Goal: Information Seeking & Learning: Learn about a topic

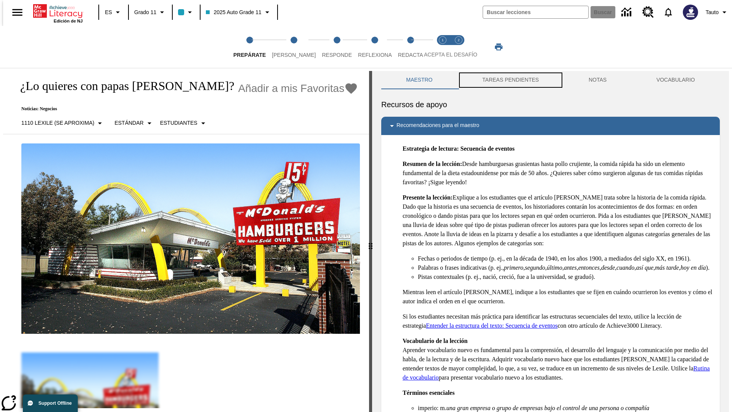
click at [510, 80] on button "TAREAS PENDIENTES" at bounding box center [510, 80] width 106 height 18
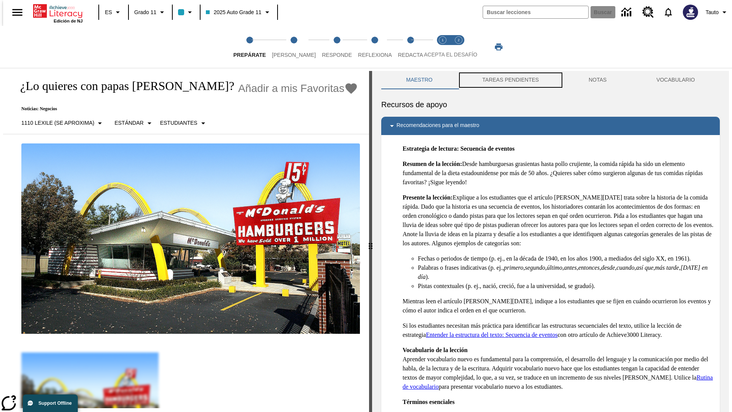
click at [510, 80] on button "TAREAS PENDIENTES" at bounding box center [510, 80] width 106 height 18
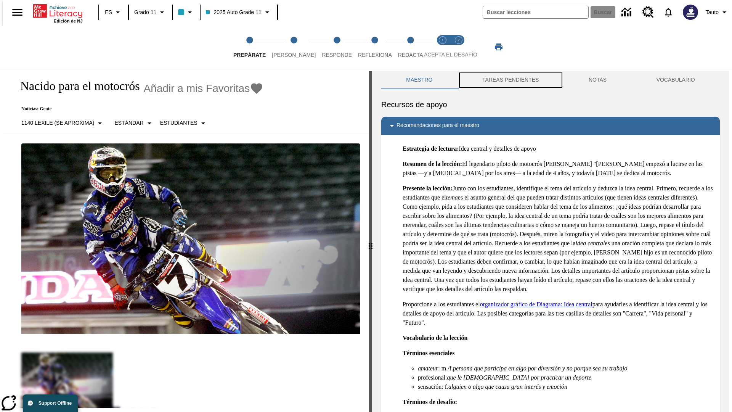
click at [510, 80] on button "TAREAS PENDIENTES" at bounding box center [510, 80] width 106 height 18
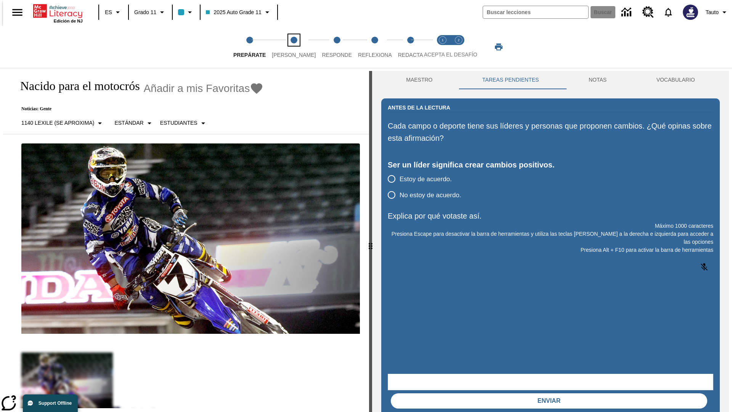
click at [287, 47] on span "[PERSON_NAME]" at bounding box center [294, 52] width 44 height 14
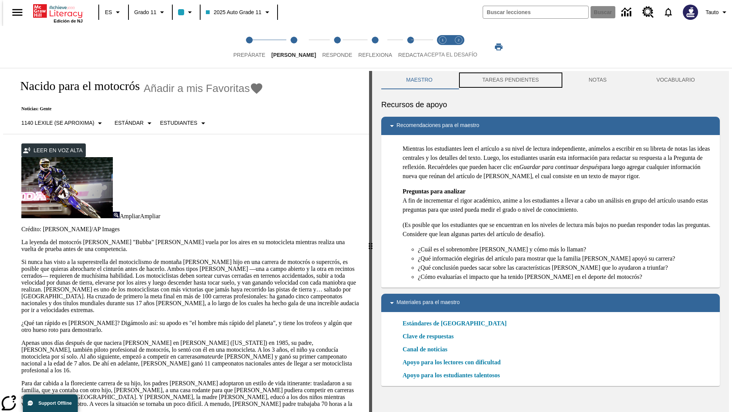
scroll to position [0, 0]
click at [510, 80] on button "TAREAS PENDIENTES" at bounding box center [510, 80] width 106 height 18
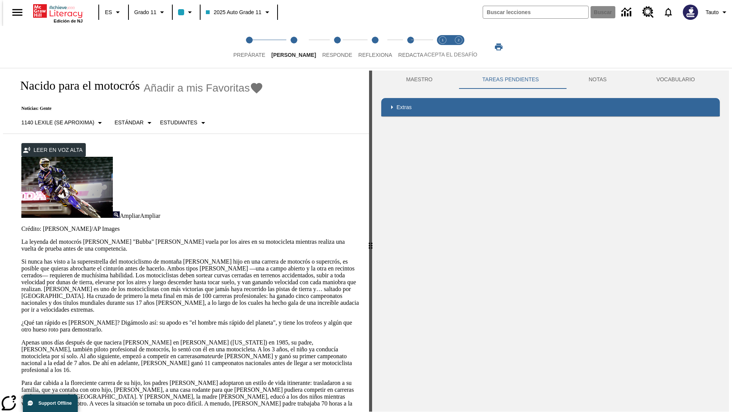
click at [21, 258] on p "Si nunca has visto a la superestrella del motociclismo de montaña James Stewart…" at bounding box center [190, 285] width 338 height 55
click at [0, 0] on div "Enmascaramiento de pantalla" at bounding box center [0, 0] width 0 height 0
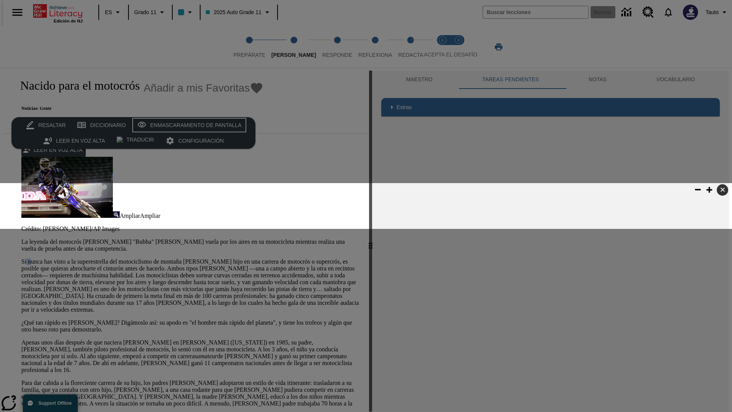
click at [188, 125] on div "Enmascaramiento de pantalla" at bounding box center [195, 125] width 91 height 10
click at [326, 47] on span "Responde" at bounding box center [337, 52] width 30 height 14
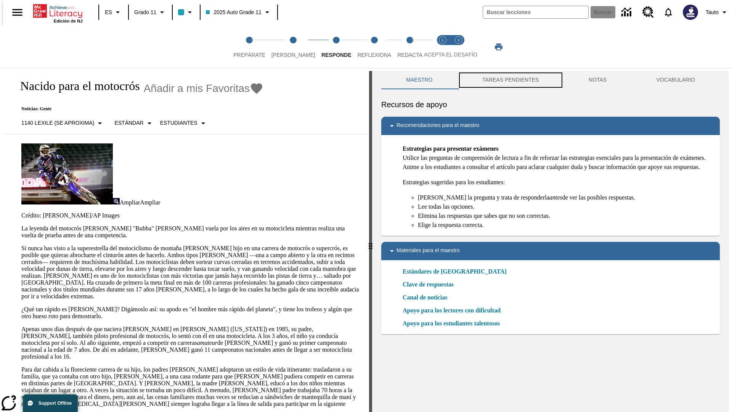
scroll to position [0, 0]
click at [510, 80] on button "TAREAS PENDIENTES" at bounding box center [510, 80] width 106 height 18
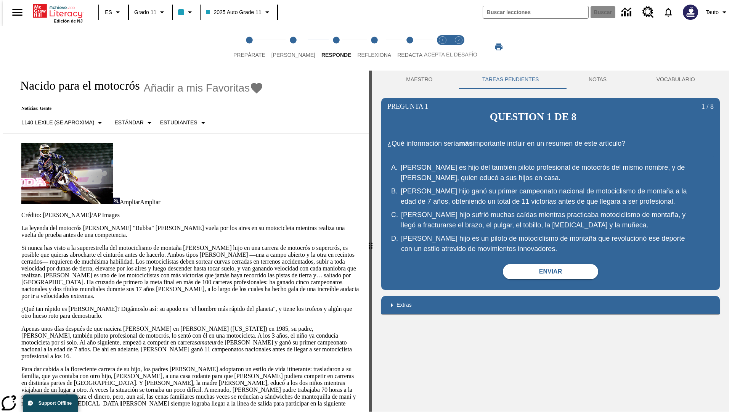
click at [21, 244] on p "Si nunca has visto a la superestrella del motociclismo de montaña James Stewart…" at bounding box center [190, 271] width 338 height 55
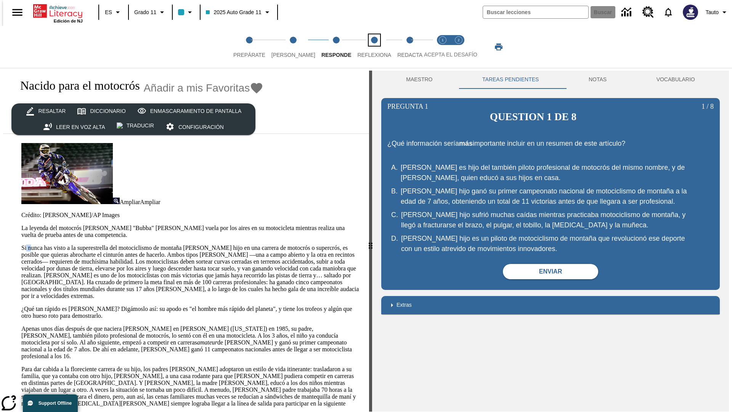
click at [364, 47] on span "Reflexiona" at bounding box center [374, 52] width 34 height 14
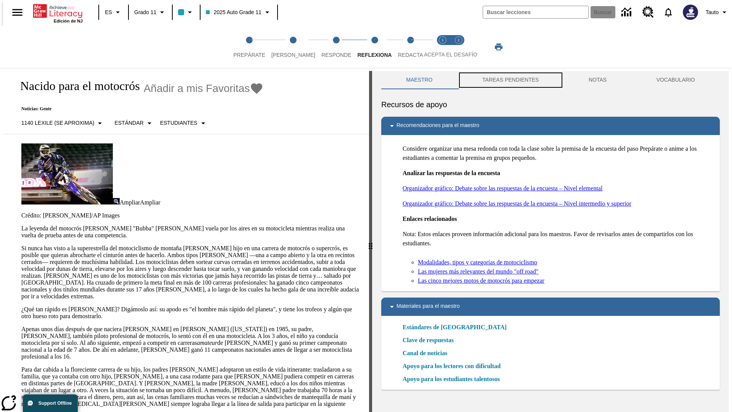
scroll to position [0, 0]
click at [510, 80] on button "TAREAS PENDIENTES" at bounding box center [510, 80] width 106 height 18
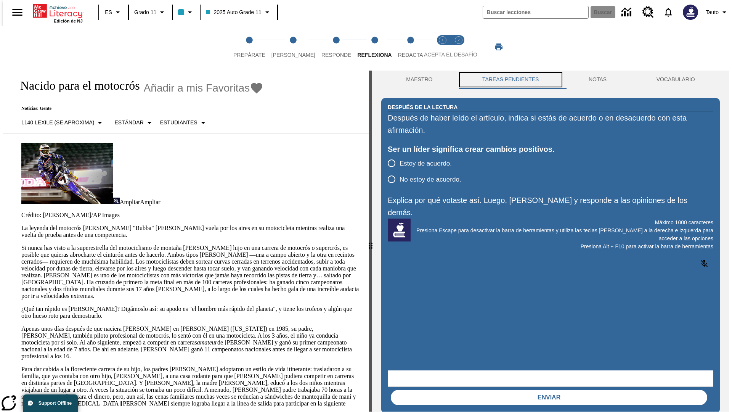
scroll to position [0, 0]
click at [21, 244] on p "Si nunca has visto a la superestrella del motociclismo de montaña James Stewart…" at bounding box center [190, 271] width 338 height 55
click at [402, 47] on span "Redacta" at bounding box center [410, 52] width 25 height 14
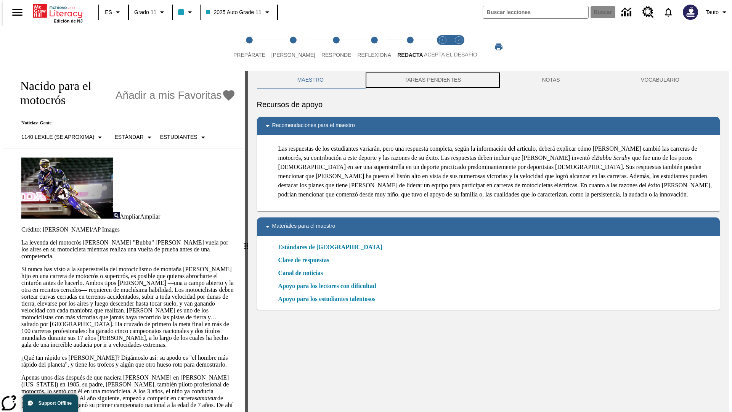
scroll to position [0, 0]
click at [432, 80] on button "TAREAS PENDIENTES" at bounding box center [432, 80] width 137 height 18
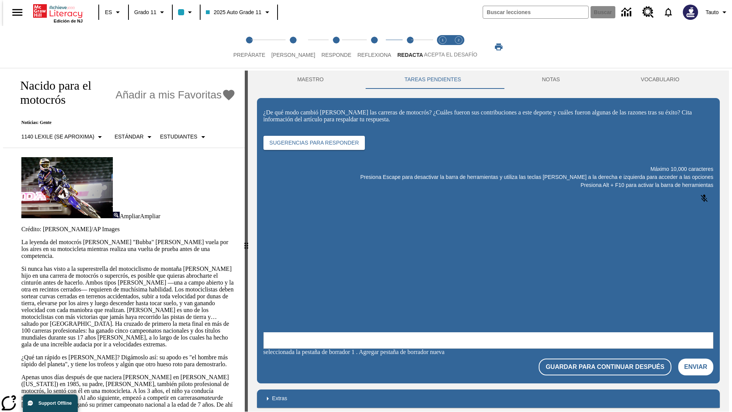
scroll to position [0, 0]
click at [21, 265] on p "Si nunca has visto a la superestrella del motociclismo de montaña James Stewart…" at bounding box center [128, 306] width 214 height 82
click at [0, 149] on html "Listen Saltar al contenido principal Edición de NJ ES Grado 11 2025 Auto Grade …" at bounding box center [366, 207] width 732 height 415
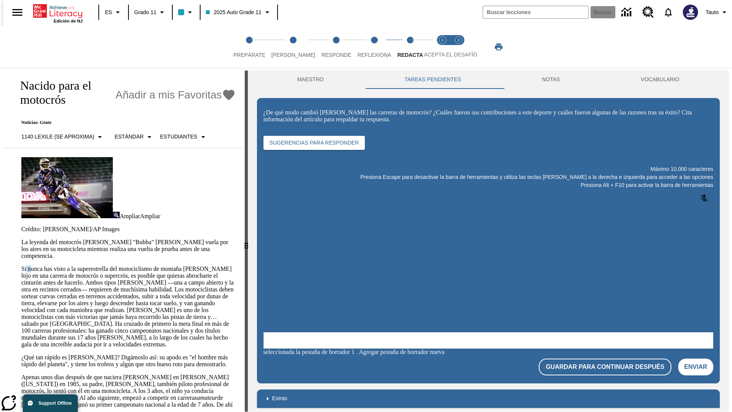
click at [0, 149] on html "Listen Saltar al contenido principal Edición de NJ ES Grado 11 2025 Auto Grade …" at bounding box center [366, 207] width 732 height 415
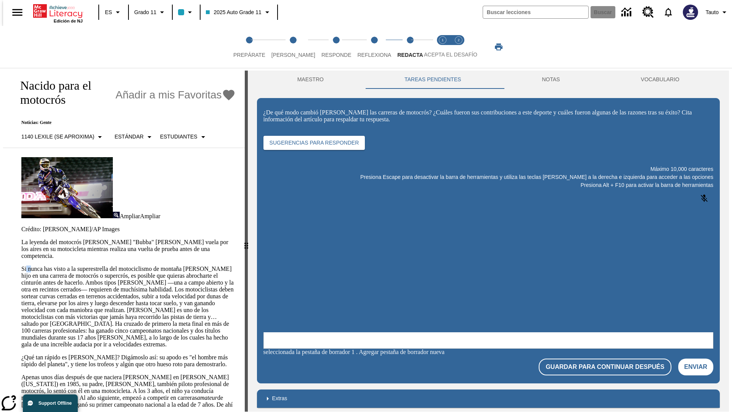
click at [0, 149] on html "Listen Saltar al contenido principal Edición de NJ ES Grado 11 2025 Auto Grade …" at bounding box center [366, 207] width 732 height 415
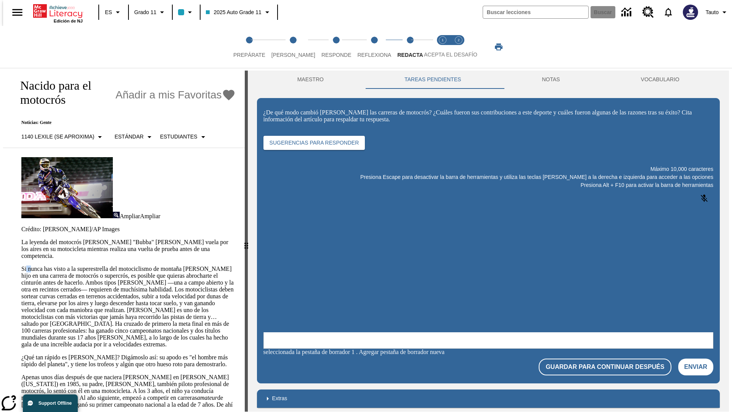
click at [0, 149] on html "Listen Saltar al contenido principal Edición de NJ ES Grado 11 2025 Auto Grade …" at bounding box center [366, 207] width 732 height 415
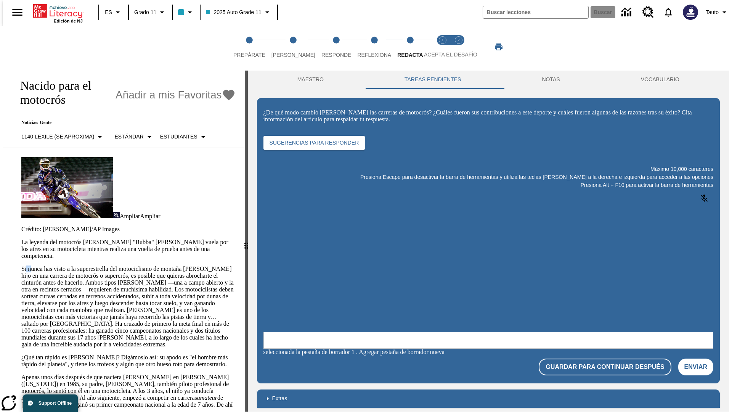
click at [0, 149] on html "Listen Saltar al contenido principal Edición de NJ ES Grado 11 2025 Auto Grade …" at bounding box center [366, 207] width 732 height 415
click at [21, 265] on p "Si nunca has visto a la superestrella del motociclismo de montaña James Stewart…" at bounding box center [128, 306] width 214 height 82
click at [0, 0] on div "Resaltar Diccionario Enmascaramiento de pantalla Leer en voz alta Traducir Conf…" at bounding box center [0, 0] width 0 height 0
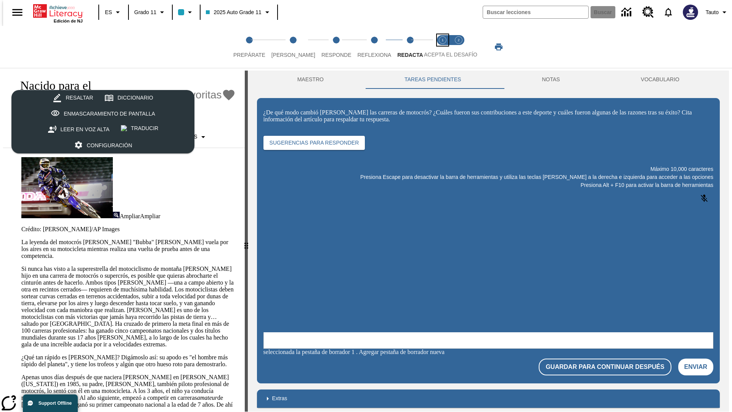
click at [443, 47] on span "Acepta el desafío lee step 1 of 2" at bounding box center [443, 52] width 10 height 14
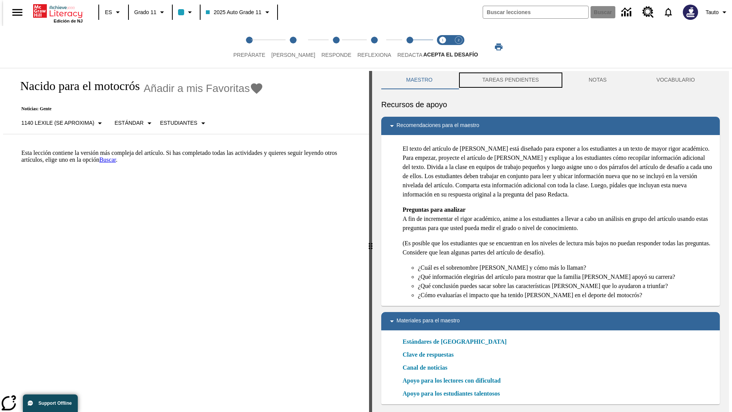
scroll to position [2, 0]
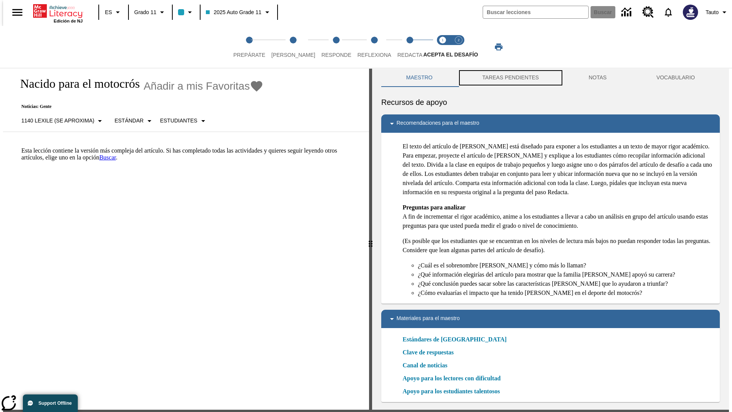
click at [510, 80] on button "TAREAS PENDIENTES" at bounding box center [510, 78] width 106 height 18
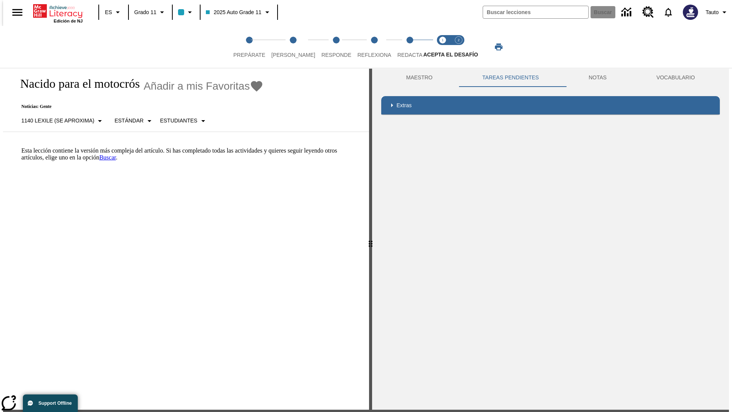
click at [21, 147] on p "Esta lección contiene la versión más compleja del artículo. Si has completado t…" at bounding box center [190, 154] width 338 height 14
click at [459, 47] on span "Acepta el desafío contesta step 2 of 2" at bounding box center [459, 52] width 10 height 14
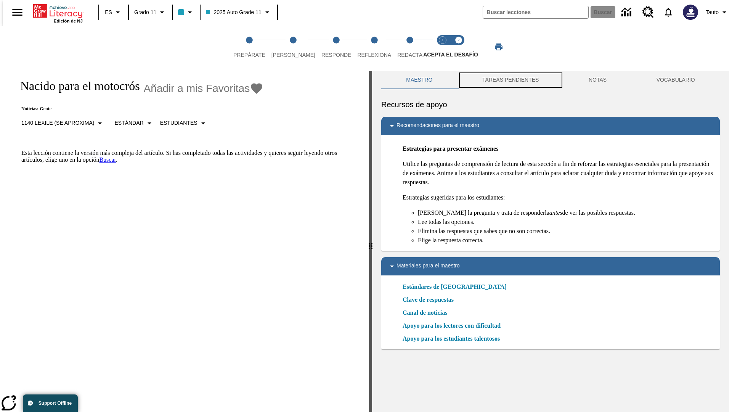
scroll to position [2, 0]
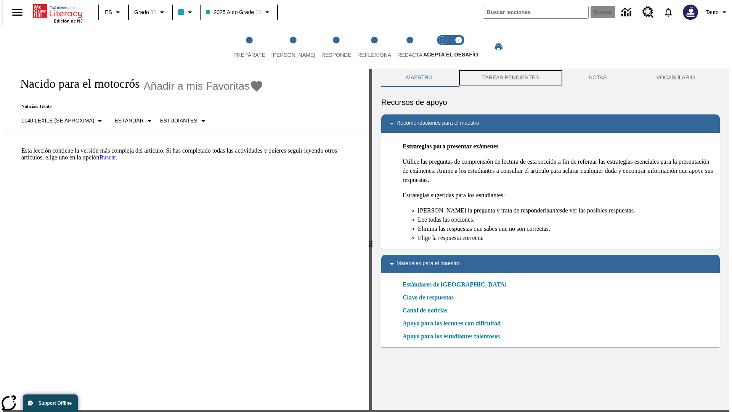
click at [510, 80] on button "TAREAS PENDIENTES" at bounding box center [510, 78] width 106 height 18
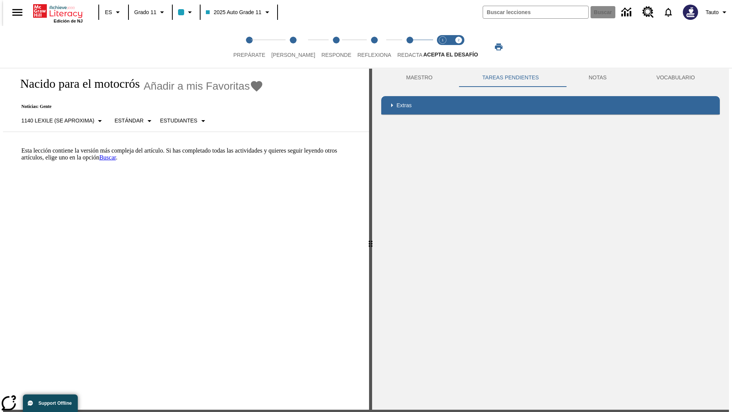
click at [21, 147] on p "Esta lección contiene la versión más compleja del artículo. Si has completado t…" at bounding box center [190, 154] width 338 height 14
